Goal: Browse casually: Explore the website without a specific task or goal

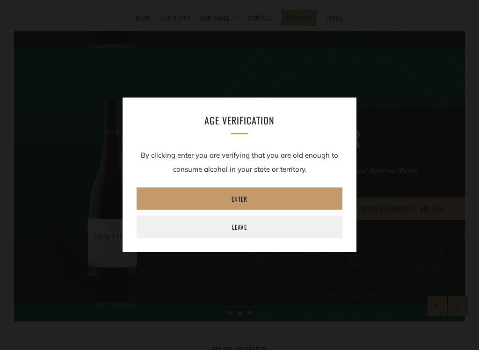
scroll to position [117, 0]
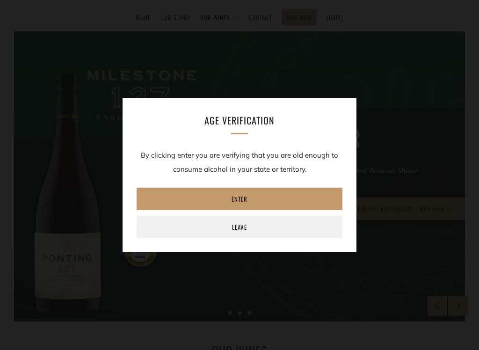
click at [286, 198] on link "Enter" at bounding box center [240, 199] width 206 height 22
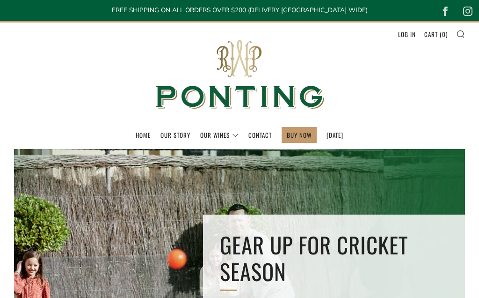
scroll to position [0, 0]
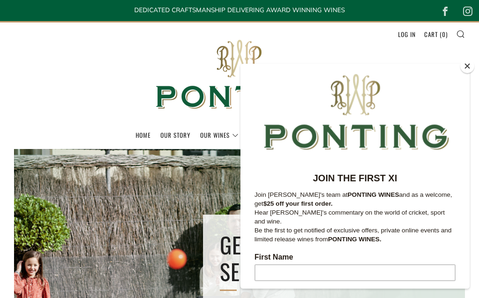
click at [168, 138] on link "Our Story" at bounding box center [176, 134] width 30 height 15
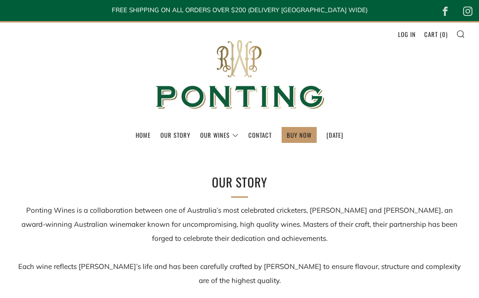
click at [167, 136] on link "Our Story" at bounding box center [176, 134] width 30 height 15
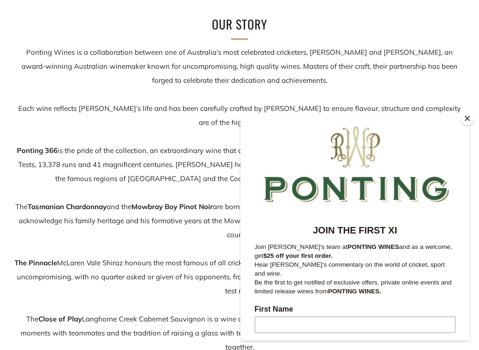
click at [466, 122] on button "Close" at bounding box center [468, 118] width 14 height 14
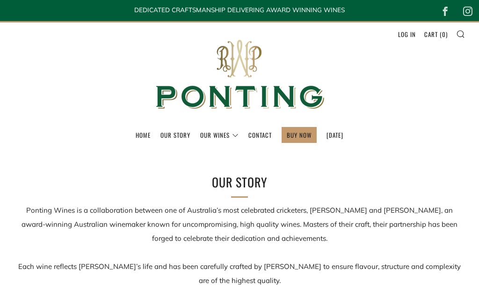
click at [289, 135] on link "BUY NOW" at bounding box center [299, 134] width 25 height 15
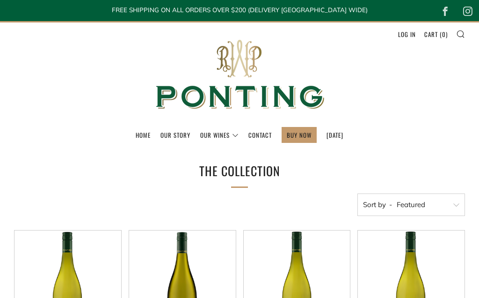
click at [136, 134] on link "Home" at bounding box center [143, 134] width 15 height 15
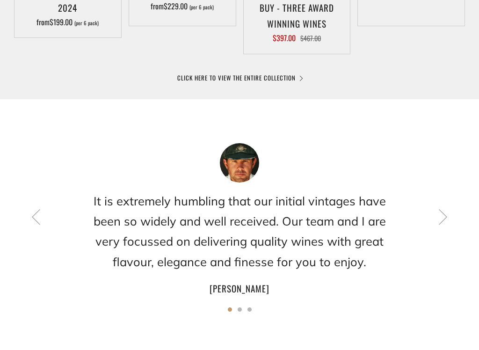
scroll to position [645, 0]
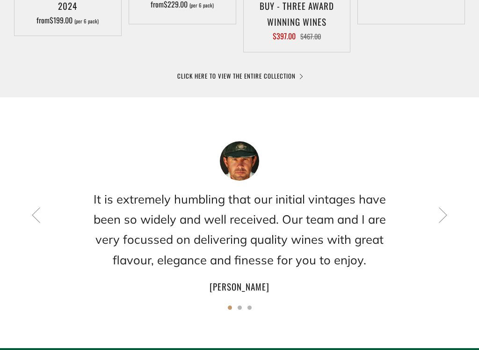
click at [442, 216] on icon at bounding box center [443, 215] width 16 height 16
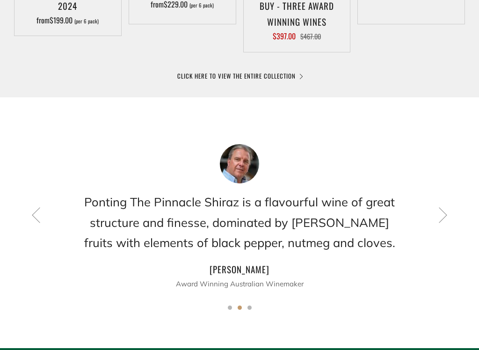
click at [444, 218] on icon at bounding box center [443, 215] width 16 height 16
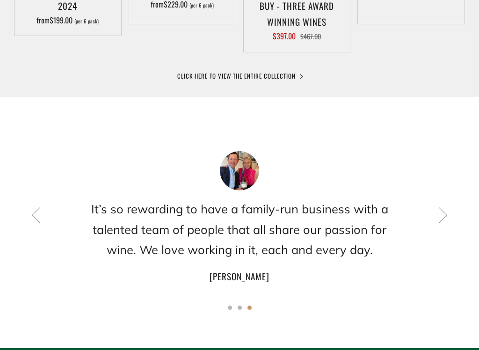
click at [440, 224] on div "It’s so rewarding to have a family-run business with a talented team of people …" at bounding box center [239, 217] width 451 height 133
